Goal: Task Accomplishment & Management: Manage account settings

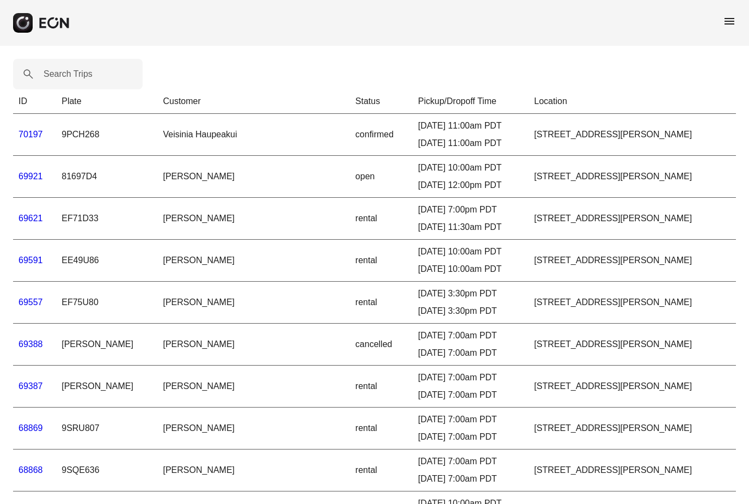
click at [725, 22] on span "menu" at bounding box center [729, 21] width 13 height 13
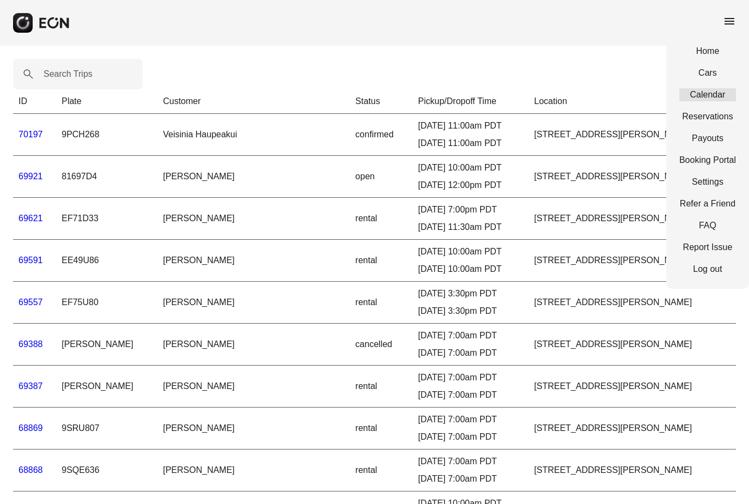
click at [714, 91] on link "Calendar" at bounding box center [708, 94] width 57 height 13
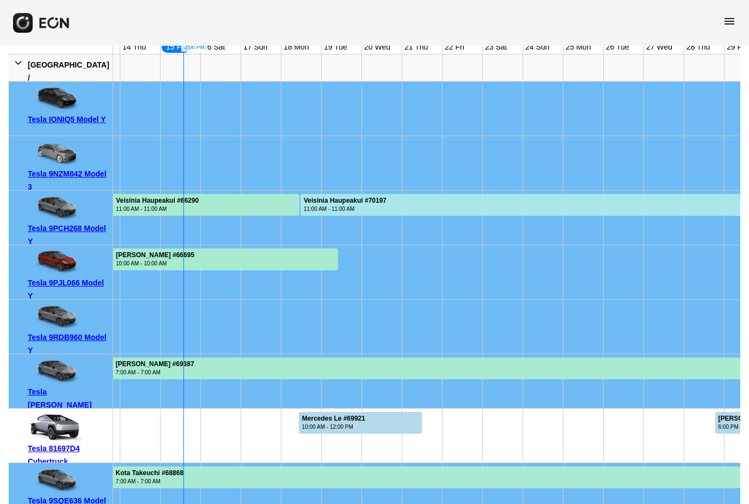
scroll to position [154, 0]
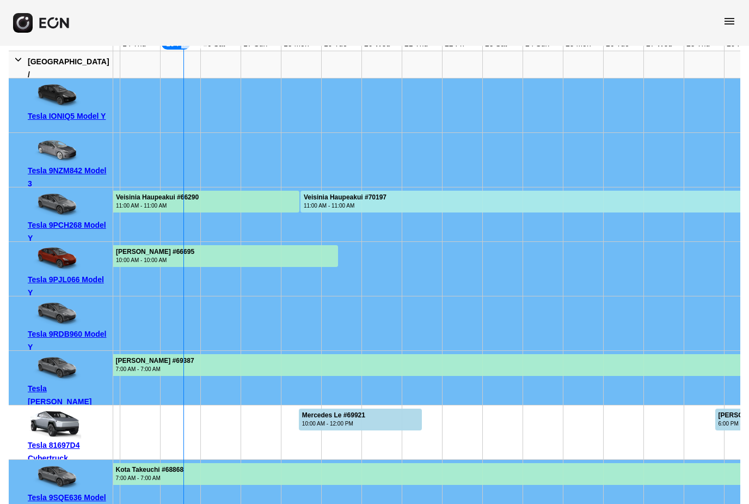
click at [392, 426] on div at bounding box center [360, 420] width 123 height 22
click at [390, 418] on div at bounding box center [360, 420] width 123 height 22
click at [725, 0] on div "menu" at bounding box center [374, 23] width 749 height 46
click at [731, 15] on span "menu" at bounding box center [729, 21] width 13 height 13
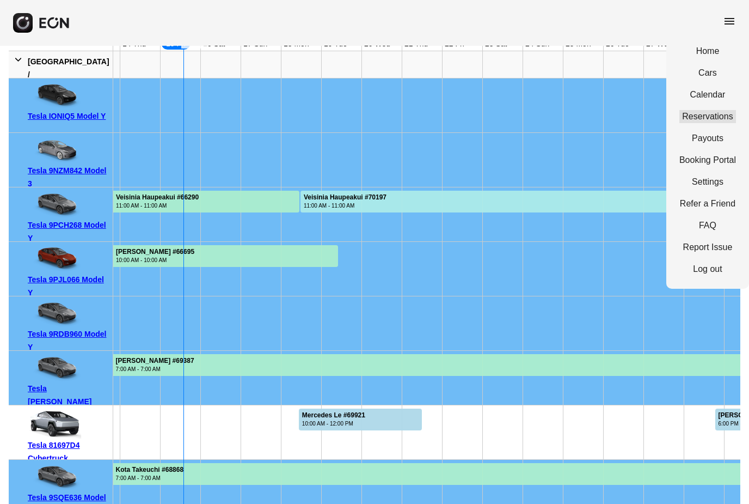
click at [720, 115] on link "Reservations" at bounding box center [708, 116] width 57 height 13
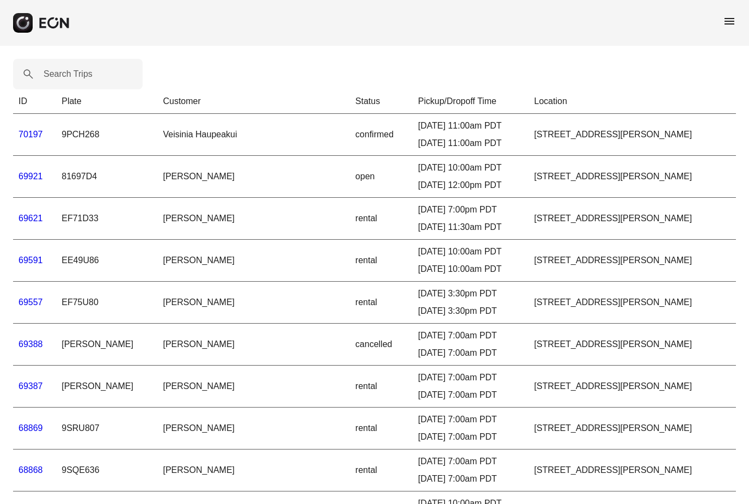
click at [29, 176] on link "69921" at bounding box center [31, 176] width 25 height 9
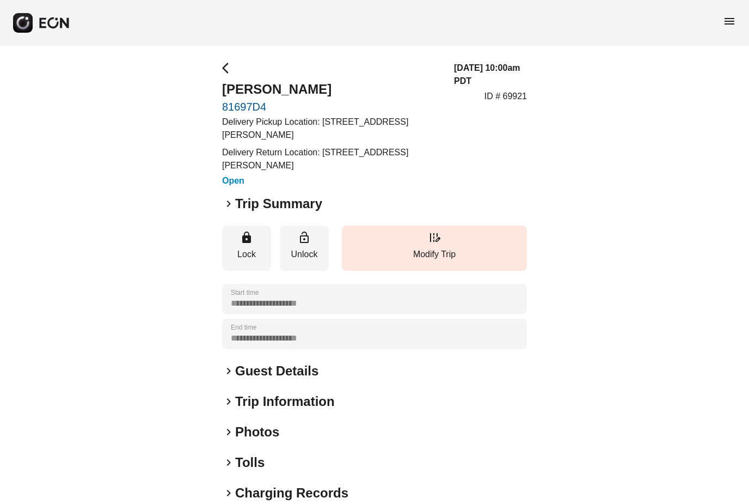
click at [227, 211] on div "keyboard_arrow_right Trip Summary" at bounding box center [374, 203] width 305 height 17
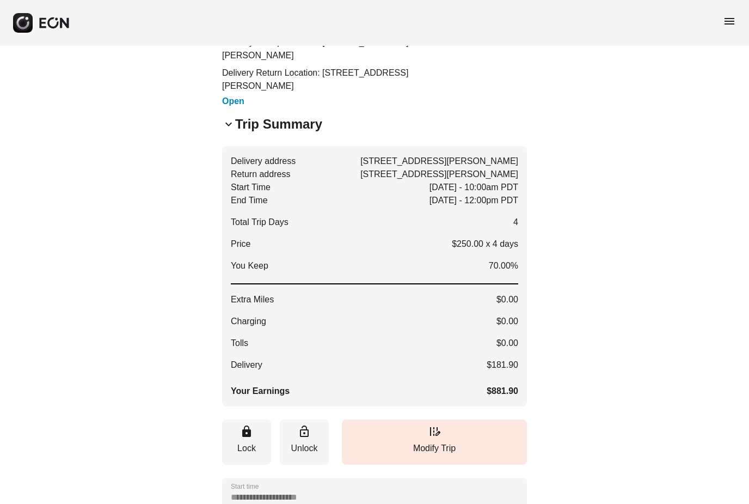
scroll to position [88, 0]
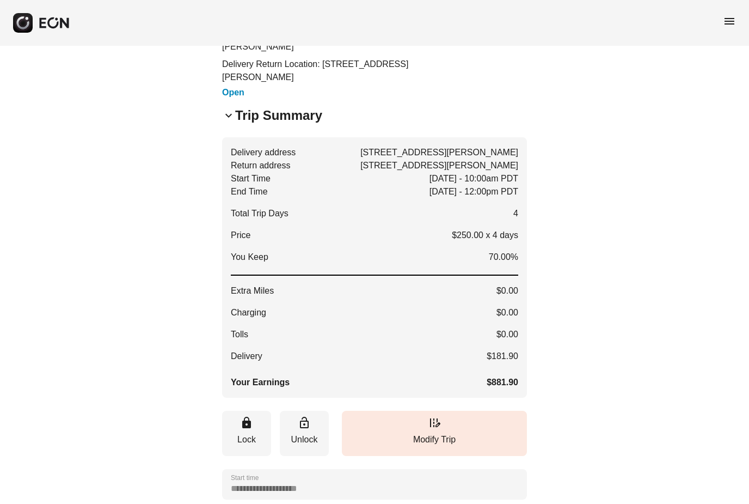
click at [671, 366] on div "**********" at bounding box center [374, 365] width 749 height 815
click at [728, 36] on div "menu" at bounding box center [374, 23] width 749 height 46
click at [724, 31] on div "menu" at bounding box center [374, 23] width 749 height 46
click at [729, 26] on span "menu" at bounding box center [729, 21] width 13 height 13
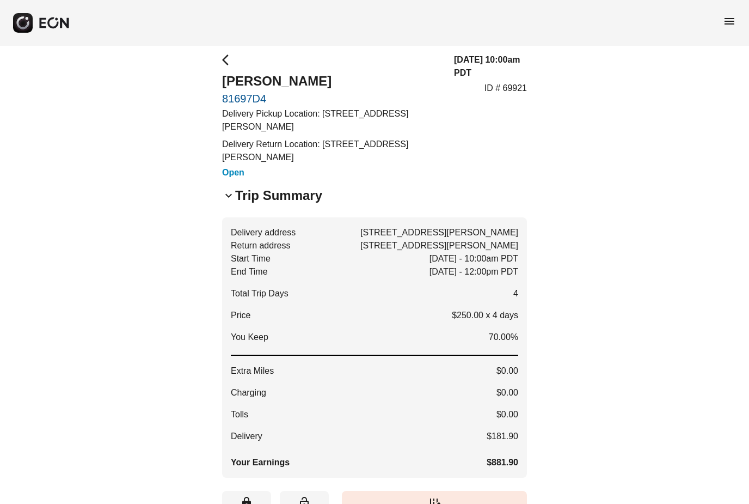
scroll to position [0, 0]
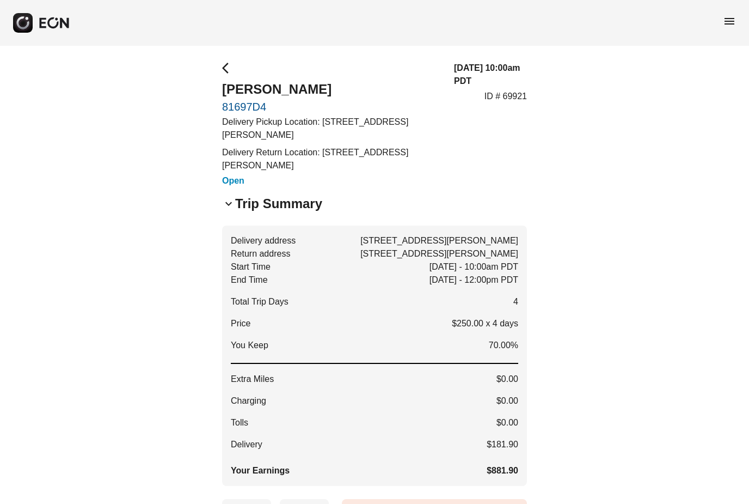
click at [735, 26] on span "menu" at bounding box center [729, 21] width 13 height 13
click at [731, 25] on span "menu" at bounding box center [729, 21] width 13 height 13
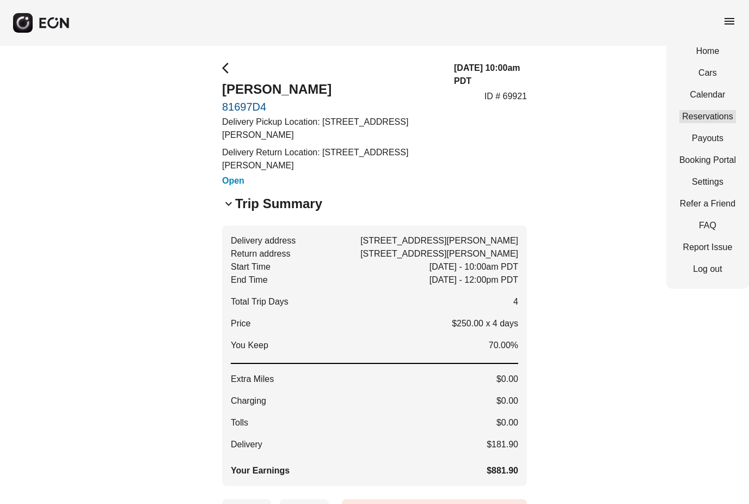
click at [722, 118] on link "Reservations" at bounding box center [708, 116] width 57 height 13
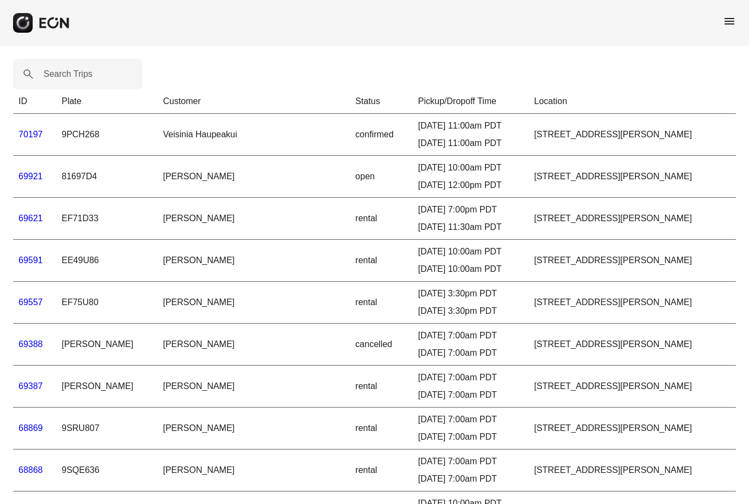
click at [30, 222] on link "69621" at bounding box center [31, 217] width 25 height 9
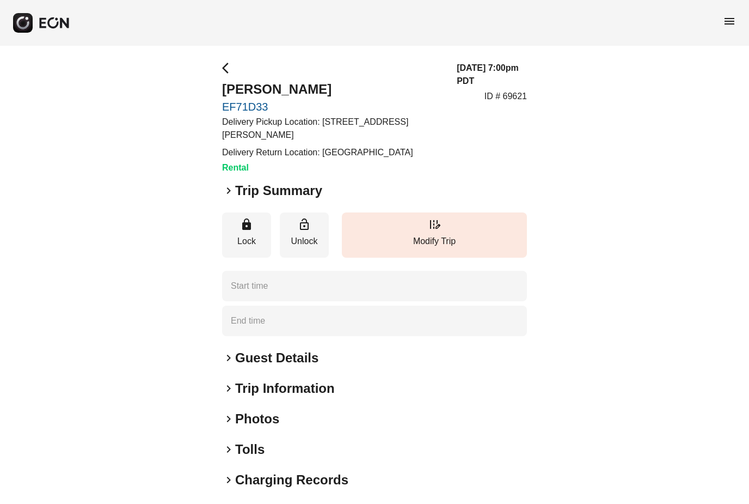
type time "**********"
click at [227, 184] on span "keyboard_arrow_right" at bounding box center [228, 190] width 13 height 13
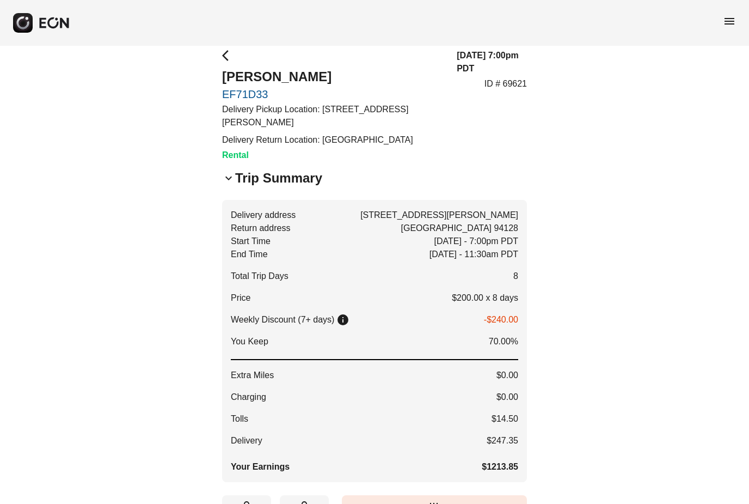
scroll to position [13, 0]
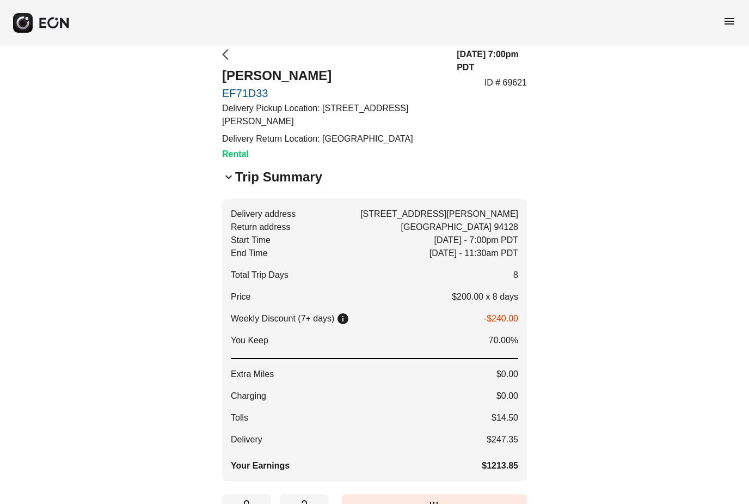
click at [229, 57] on span "arrow_back_ios" at bounding box center [228, 54] width 13 height 13
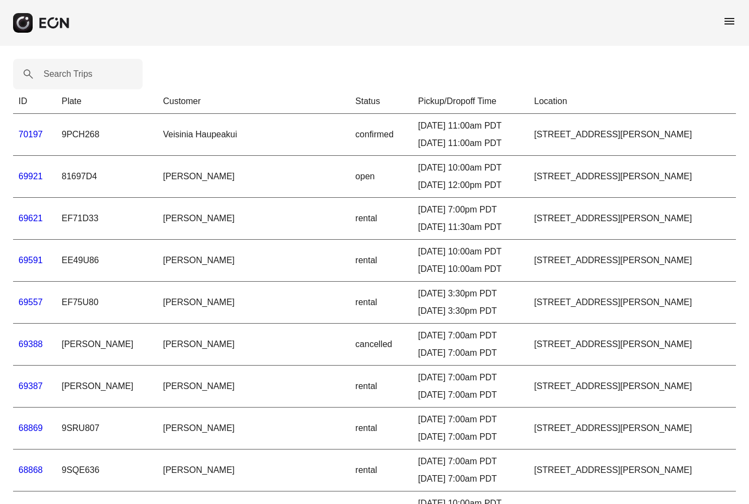
click at [695, 378] on td "[STREET_ADDRESS][PERSON_NAME]" at bounding box center [632, 386] width 207 height 42
click at [724, 23] on span "menu" at bounding box center [729, 21] width 13 height 13
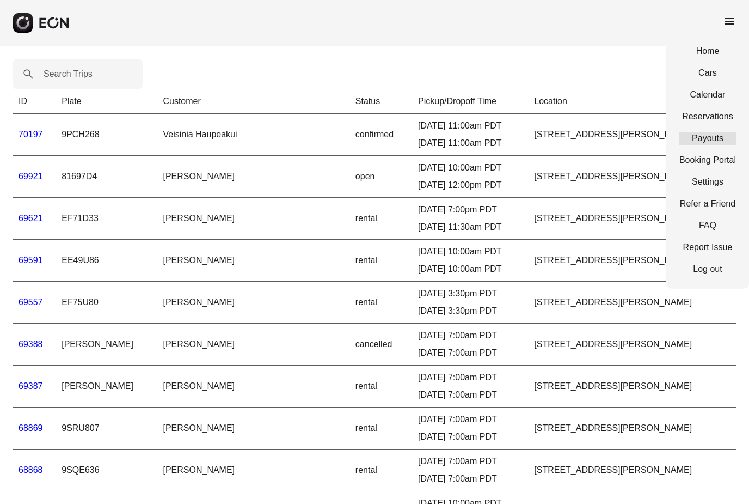
click at [718, 142] on link "Payouts" at bounding box center [708, 138] width 57 height 13
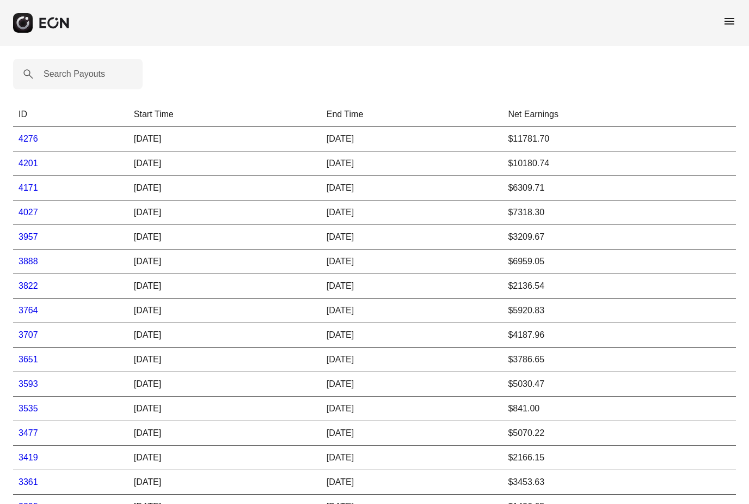
click at [27, 191] on link "4171" at bounding box center [29, 187] width 20 height 9
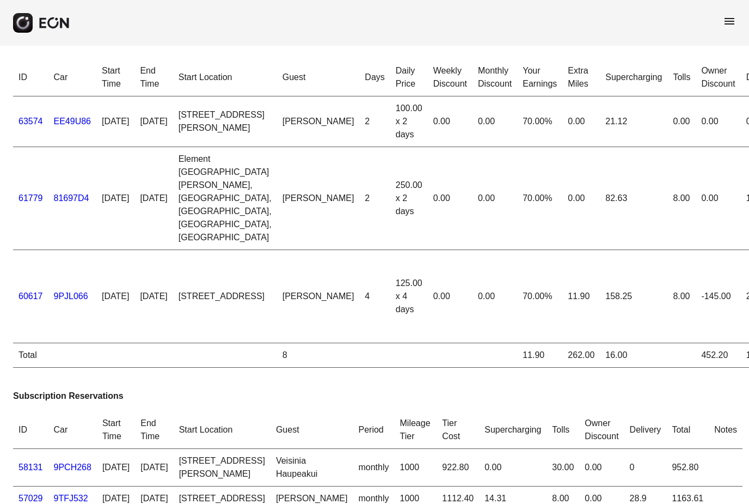
click at [731, 27] on span "menu" at bounding box center [729, 21] width 13 height 13
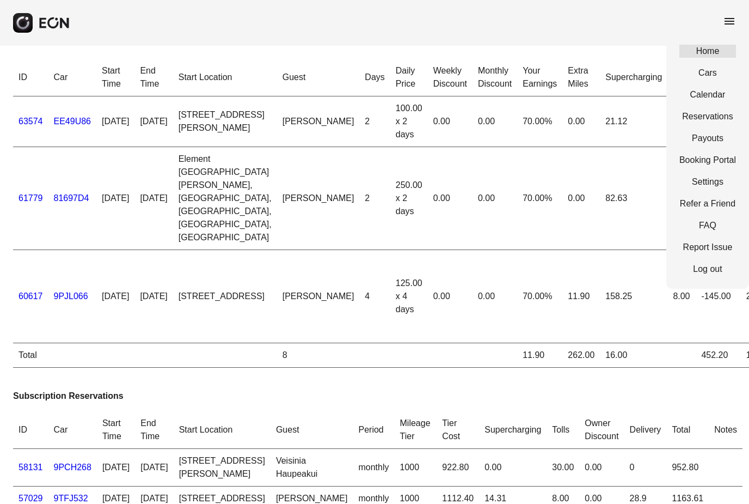
click at [712, 51] on link "Home" at bounding box center [708, 51] width 57 height 13
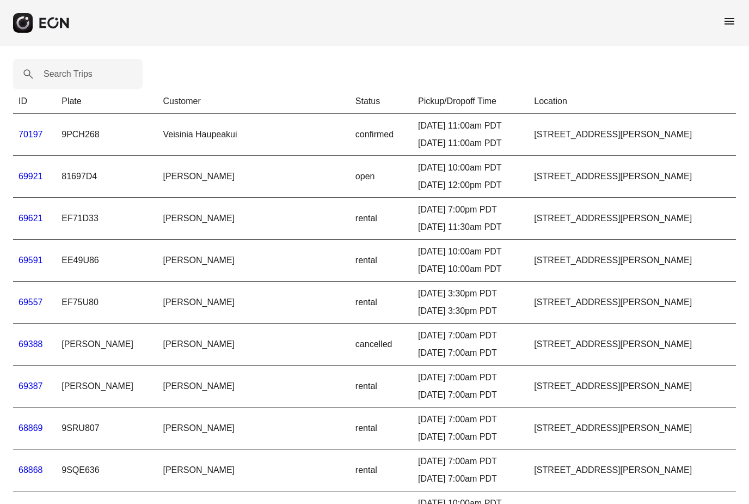
click at [726, 20] on span "menu" at bounding box center [729, 21] width 13 height 13
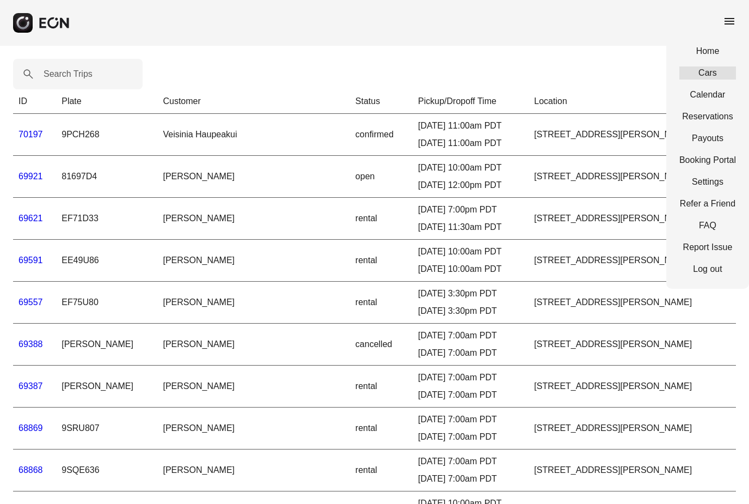
click at [716, 71] on link "Cars" at bounding box center [708, 72] width 57 height 13
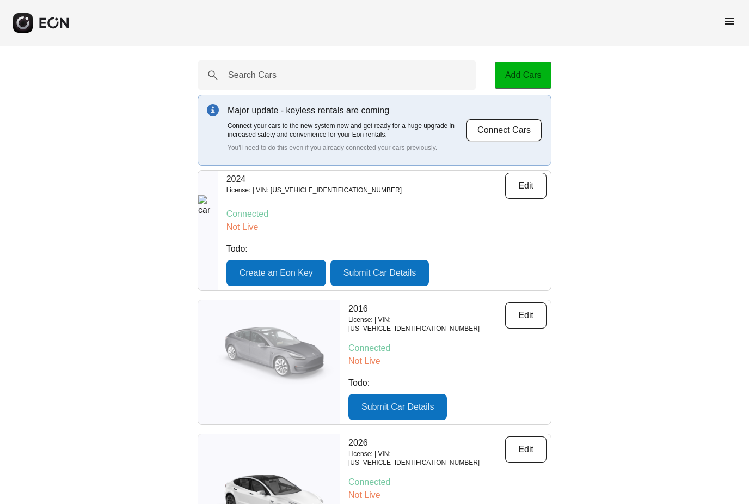
click at [527, 78] on button "Add Cars" at bounding box center [523, 75] width 57 height 27
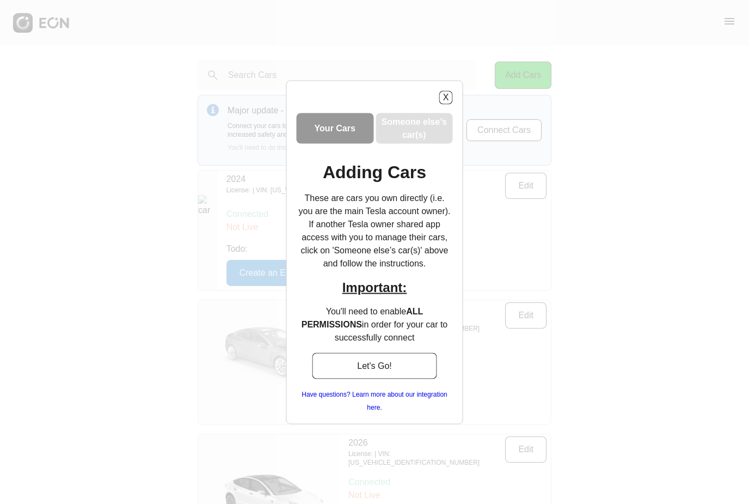
click at [408, 132] on h3 "Someone else’s car(s)" at bounding box center [414, 128] width 73 height 26
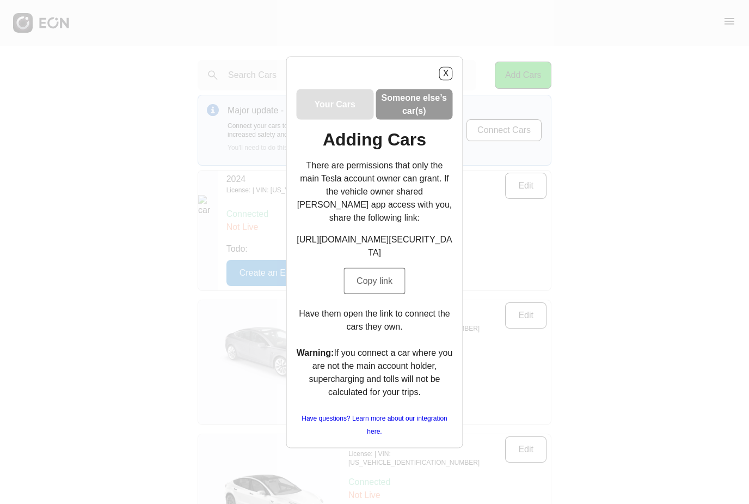
click at [378, 294] on button "Copy link" at bounding box center [375, 280] width 62 height 26
